Goal: Information Seeking & Learning: Find specific fact

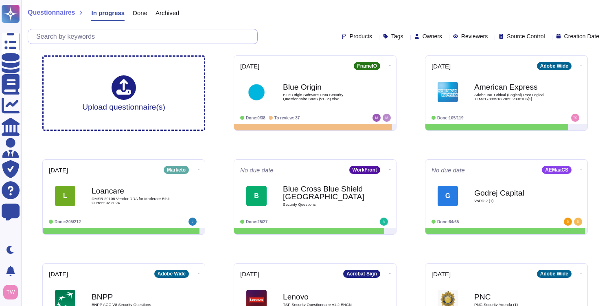
click at [122, 35] on input "text" at bounding box center [144, 36] width 225 height 14
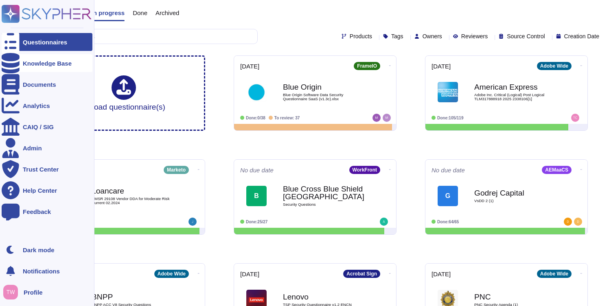
click at [40, 63] on div "Knowledge Base" at bounding box center [47, 63] width 49 height 6
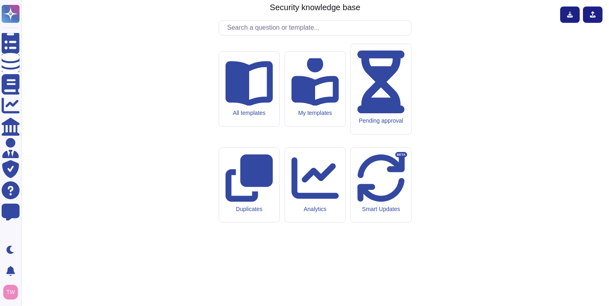
click at [269, 35] on input "text" at bounding box center [317, 28] width 188 height 14
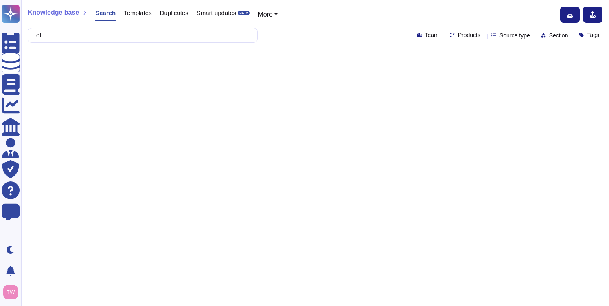
type input "d"
type input "does adobe have DLP"
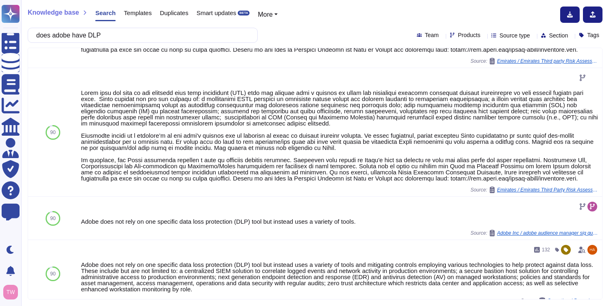
scroll to position [1294, 0]
